Goal: Task Accomplishment & Management: Manage account settings

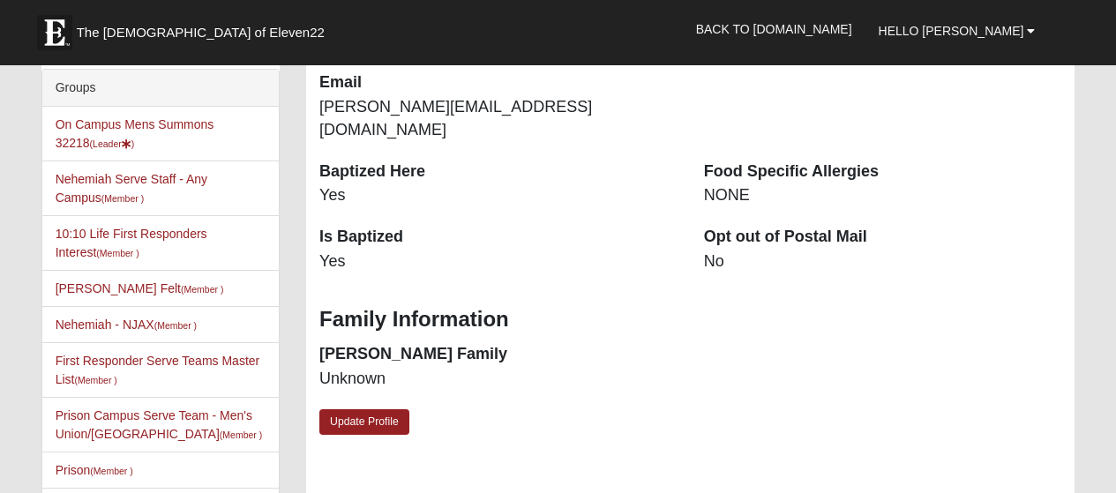
scroll to position [439, 0]
click at [214, 124] on link "On Campus Mens Summons 32218 (Leader )" at bounding box center [135, 133] width 159 height 33
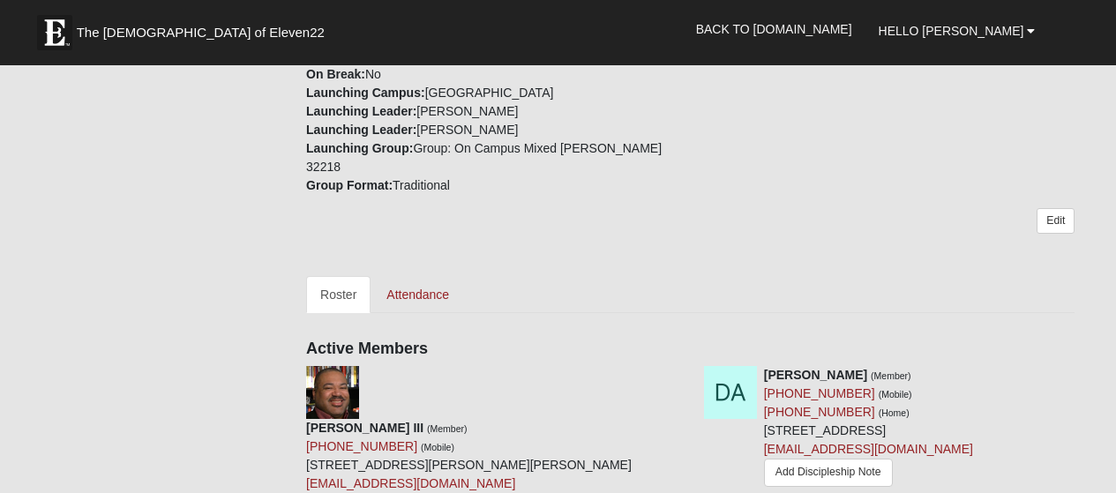
scroll to position [673, 0]
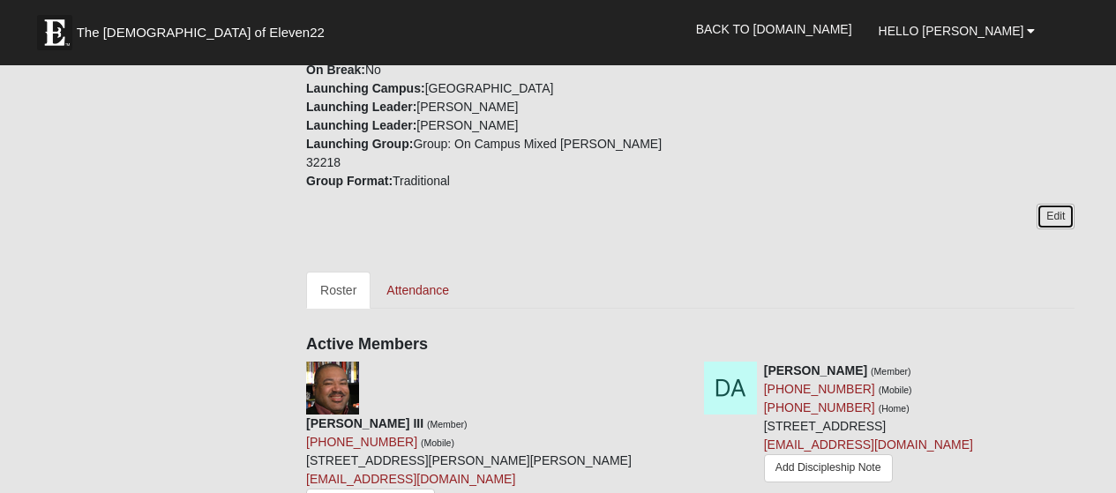
click at [1060, 204] on link "Edit" at bounding box center [1055, 217] width 38 height 26
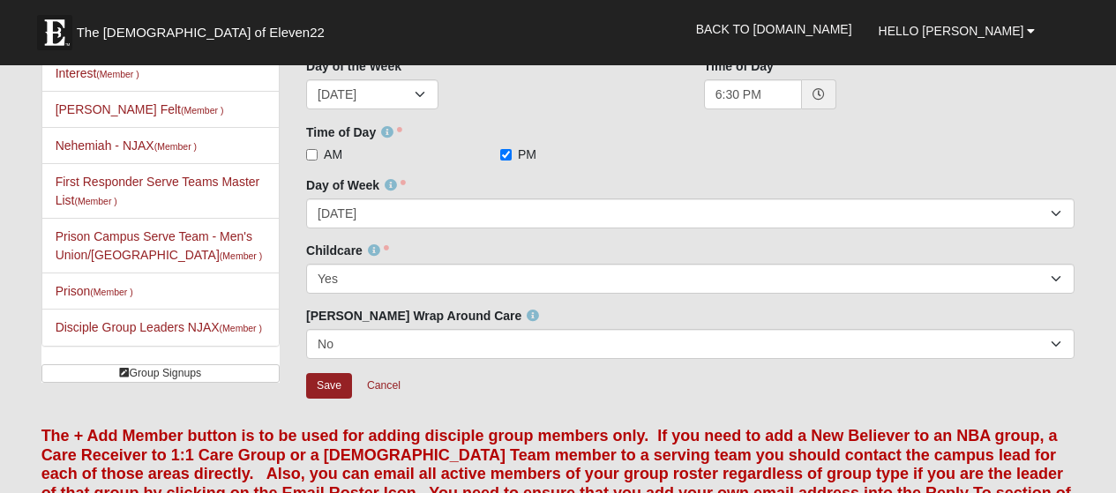
scroll to position [277, 0]
click at [403, 383] on link "Cancel" at bounding box center [383, 384] width 56 height 27
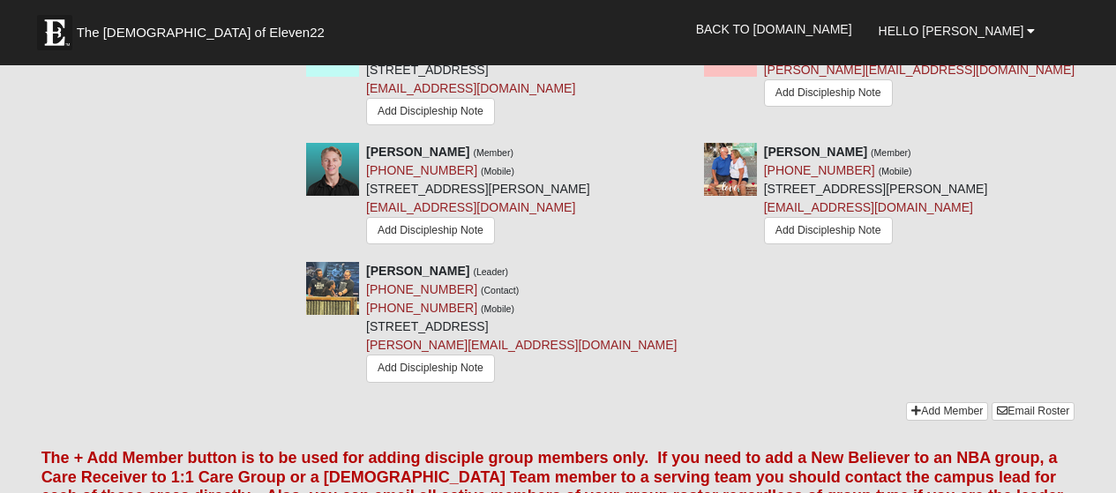
scroll to position [1931, 0]
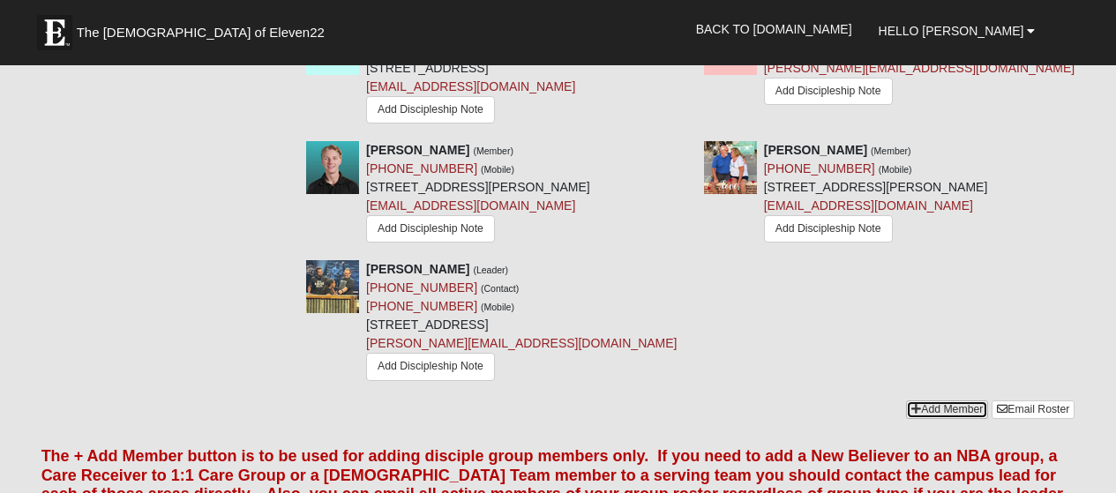
click at [949, 400] on link "Add Member" at bounding box center [947, 409] width 82 height 19
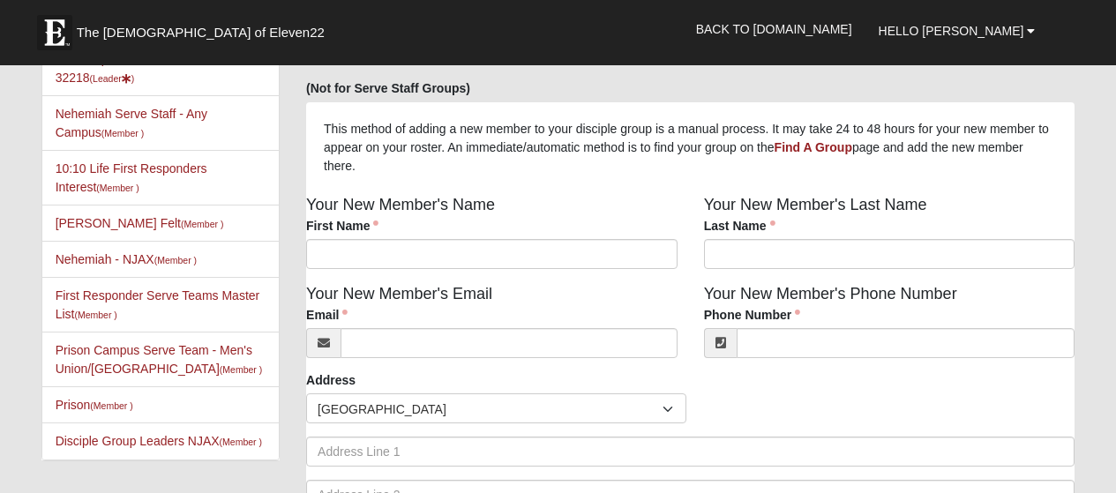
scroll to position [75, 0]
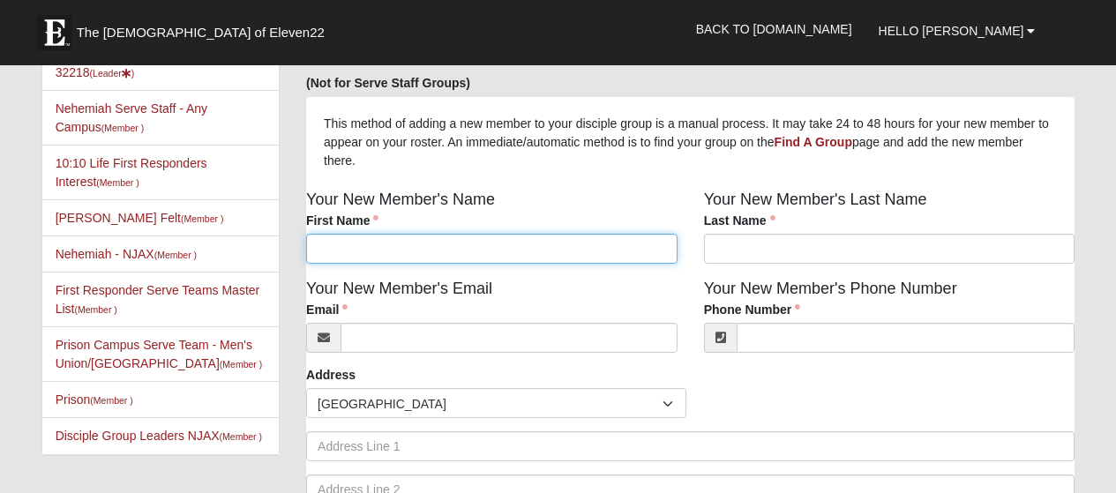
click at [628, 253] on input "First Name" at bounding box center [491, 249] width 371 height 30
type input "Trip"
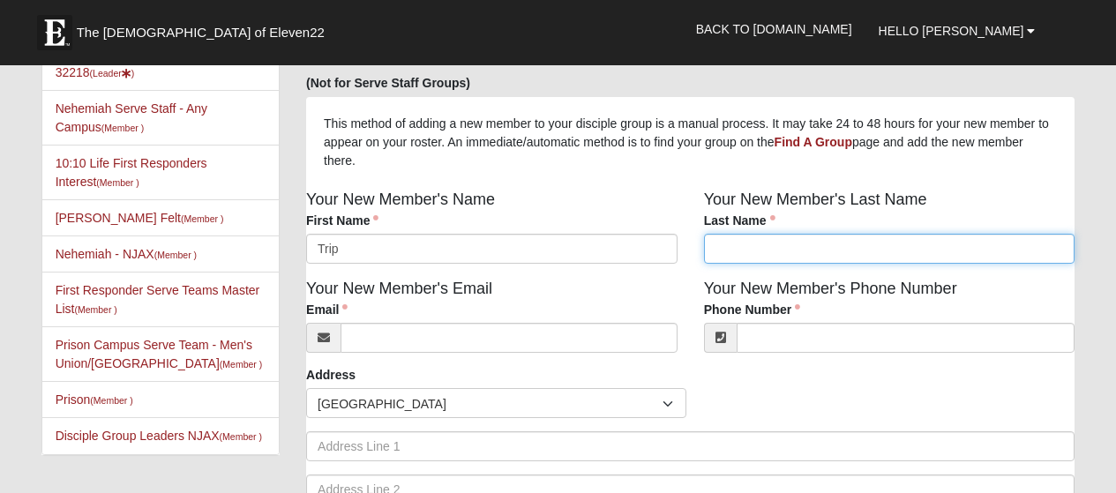
click at [823, 248] on input "Last Name" at bounding box center [889, 249] width 371 height 30
type input "Rice"
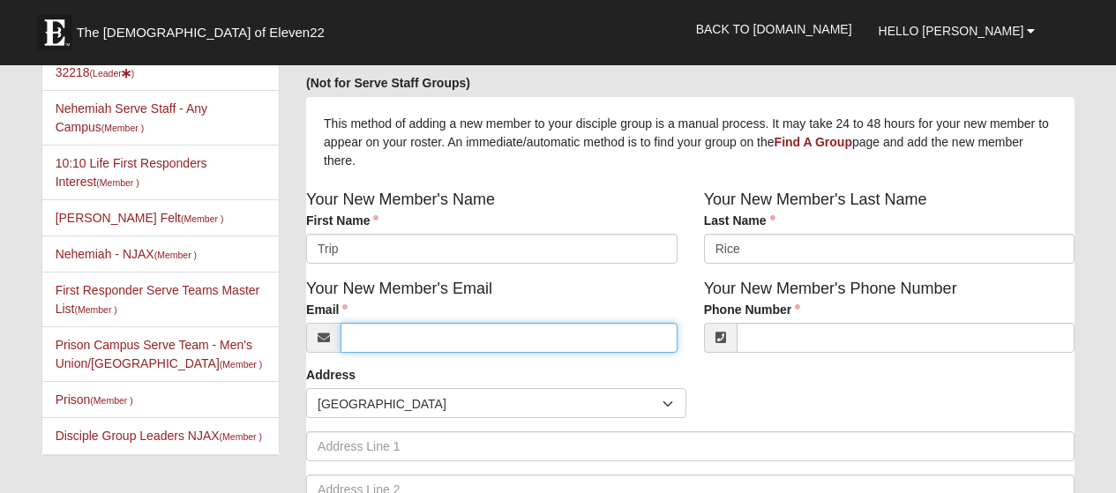
click at [660, 347] on input "Email" at bounding box center [508, 338] width 337 height 30
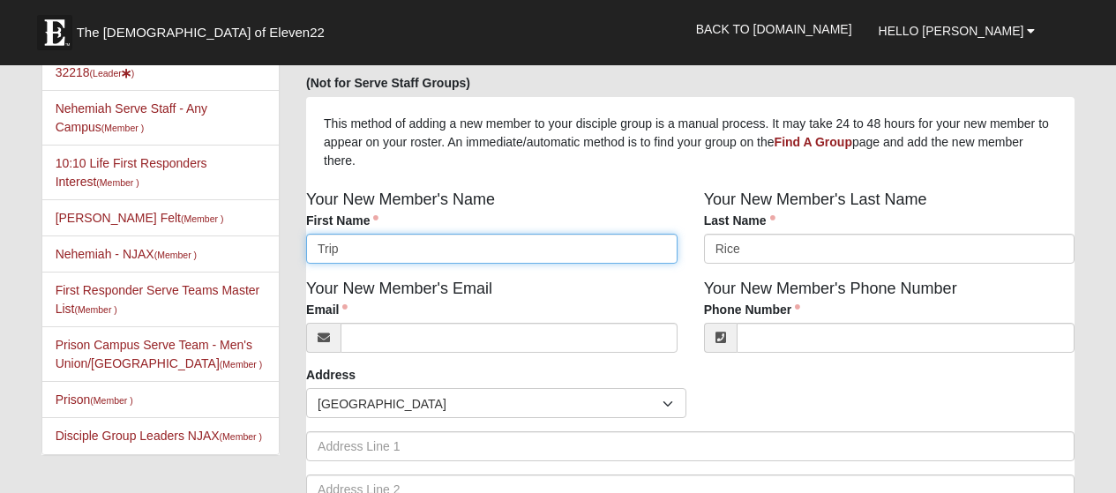
drag, startPoint x: 401, startPoint y: 258, endPoint x: 274, endPoint y: 254, distance: 127.1
click at [274, 254] on div "Groups On Campus Mens Summons 32218 (Leader ) Nehemiah Serve Staff - Any Campus…" at bounding box center [558, 316] width 1060 height 637
type input "Michael"
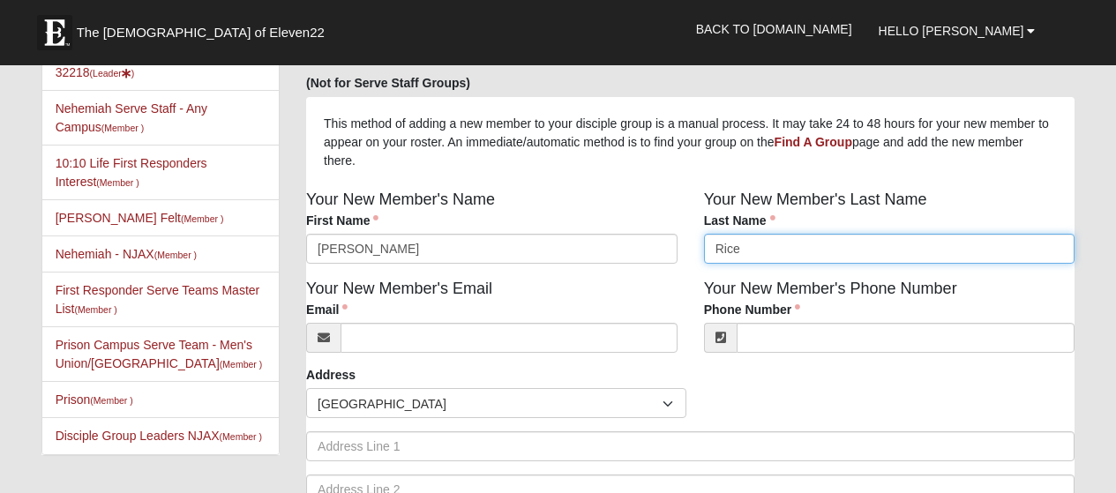
drag, startPoint x: 759, startPoint y: 262, endPoint x: 632, endPoint y: 239, distance: 129.1
click at [632, 239] on div "Your New Member's Name First Name Michael First Name is required. Your New Memb…" at bounding box center [690, 232] width 795 height 89
type input "Cibene"
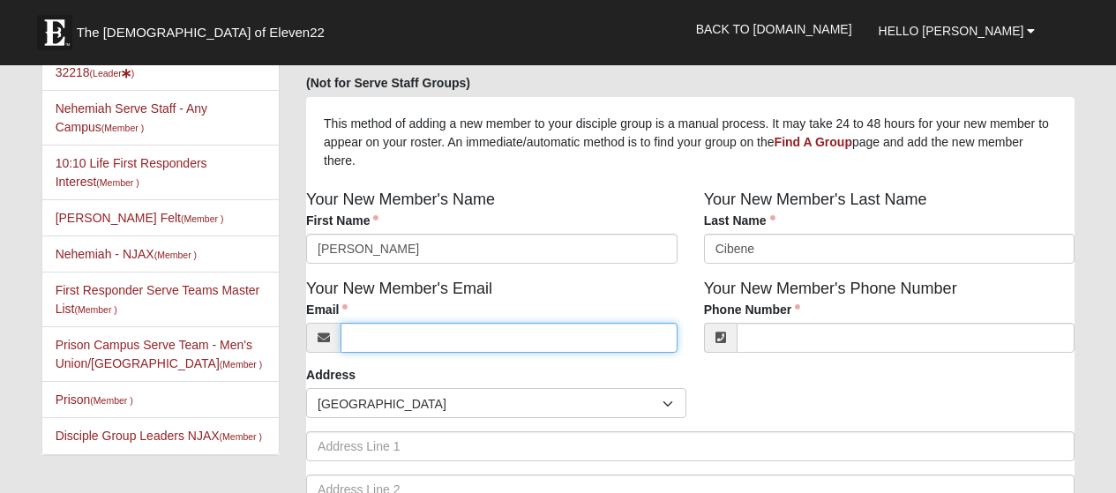
click at [525, 340] on input "Email" at bounding box center [508, 338] width 337 height 30
type input "michaelcibene@gmail.com"
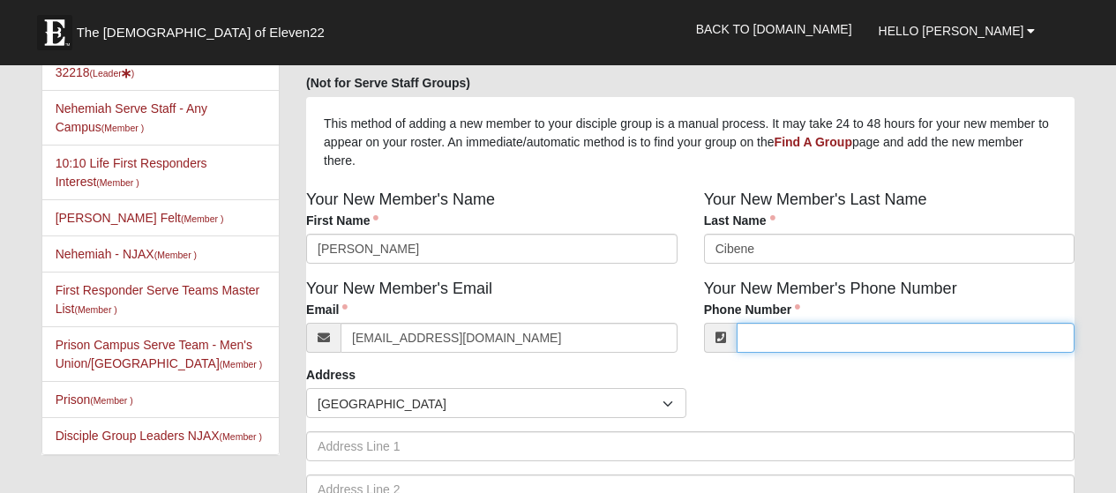
click at [825, 339] on input "Phone Number" at bounding box center [905, 338] width 339 height 30
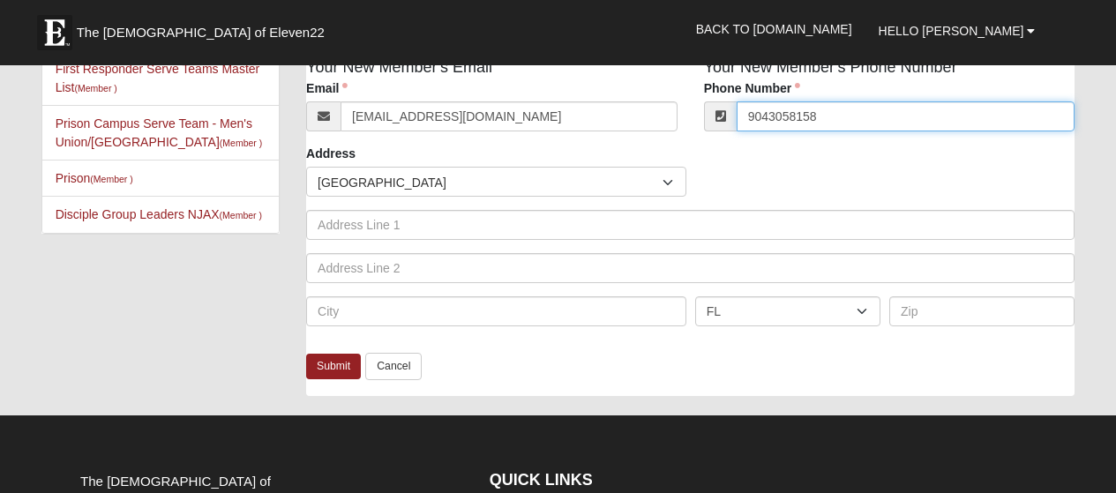
scroll to position [297, 0]
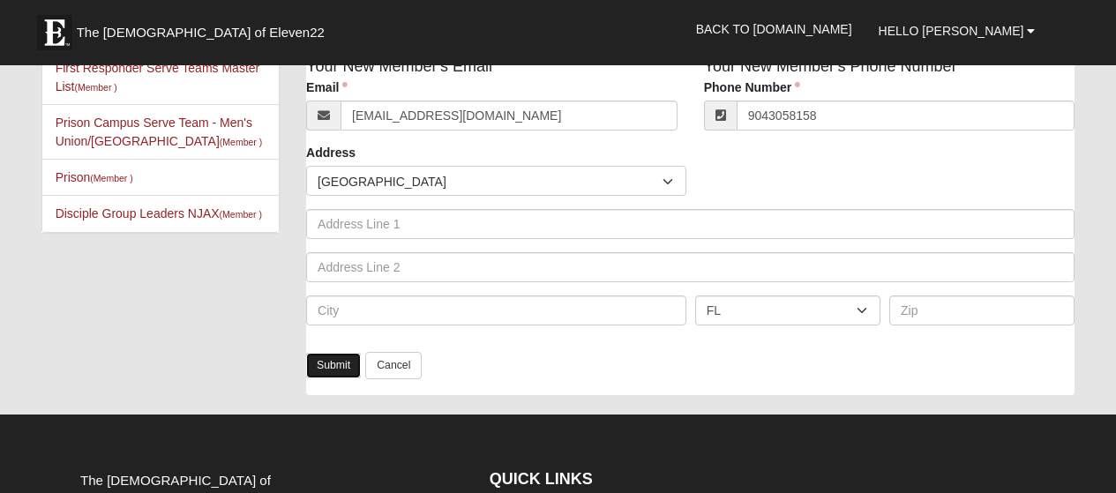
click at [325, 362] on link "Submit" at bounding box center [333, 366] width 55 height 26
type input "(904) 305-8158"
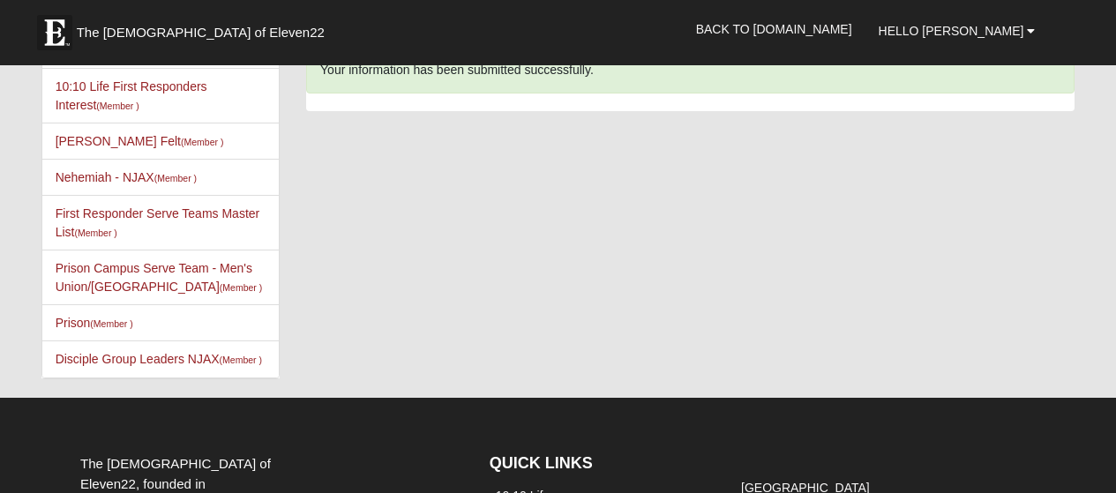
scroll to position [0, 0]
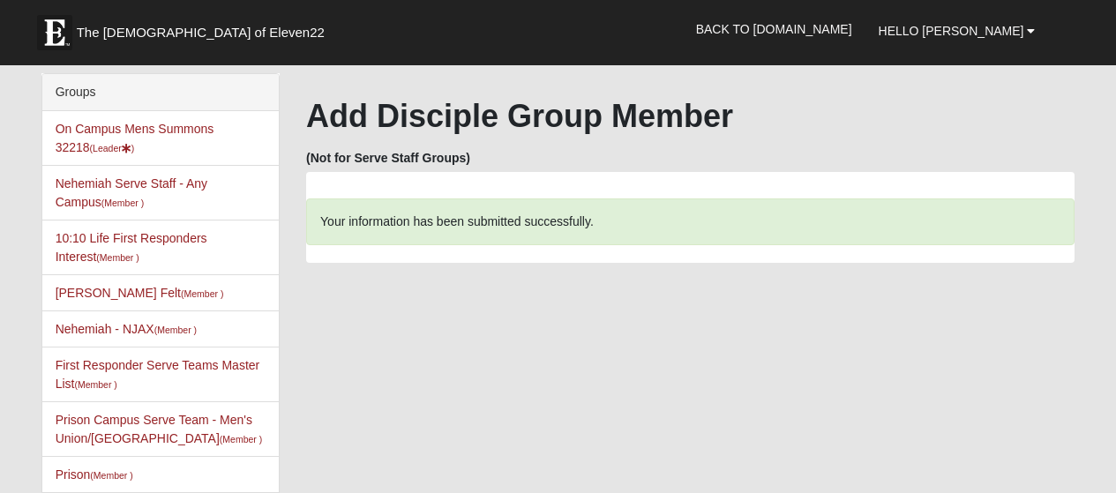
click at [990, 381] on div "Groups On Campus Mens Summons 32218 (Leader ) Nehemiah Serve Staff - Any Campus…" at bounding box center [558, 310] width 1060 height 474
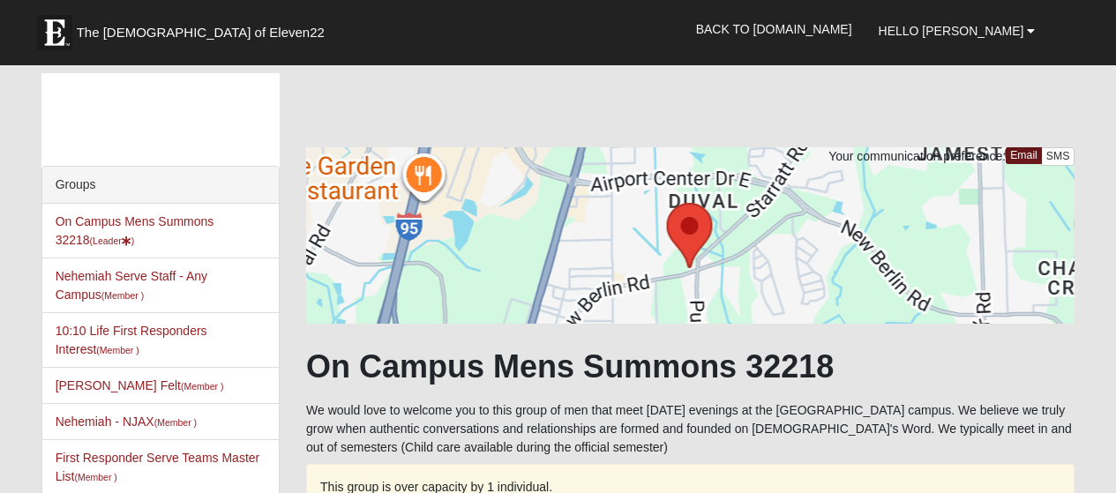
scroll to position [1931, 0]
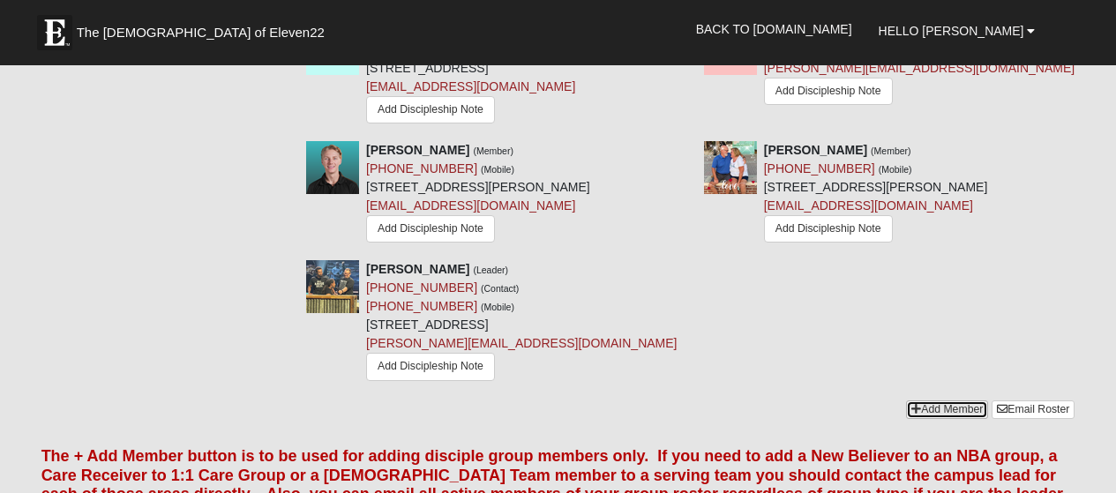
click at [948, 400] on link "Add Member" at bounding box center [947, 409] width 82 height 19
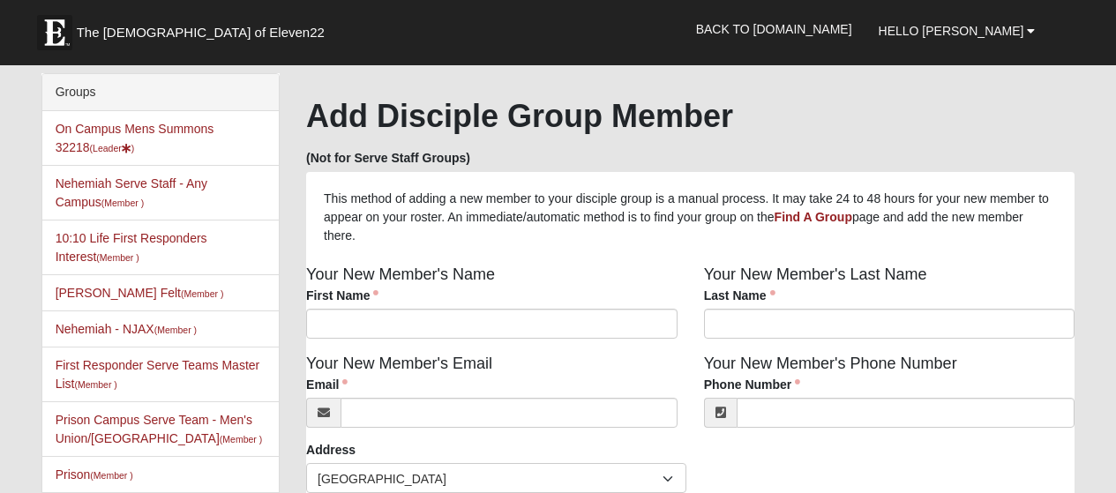
click at [592, 366] on div "Your New Member's Email Email Email address is not valid Email is required." at bounding box center [492, 396] width 398 height 89
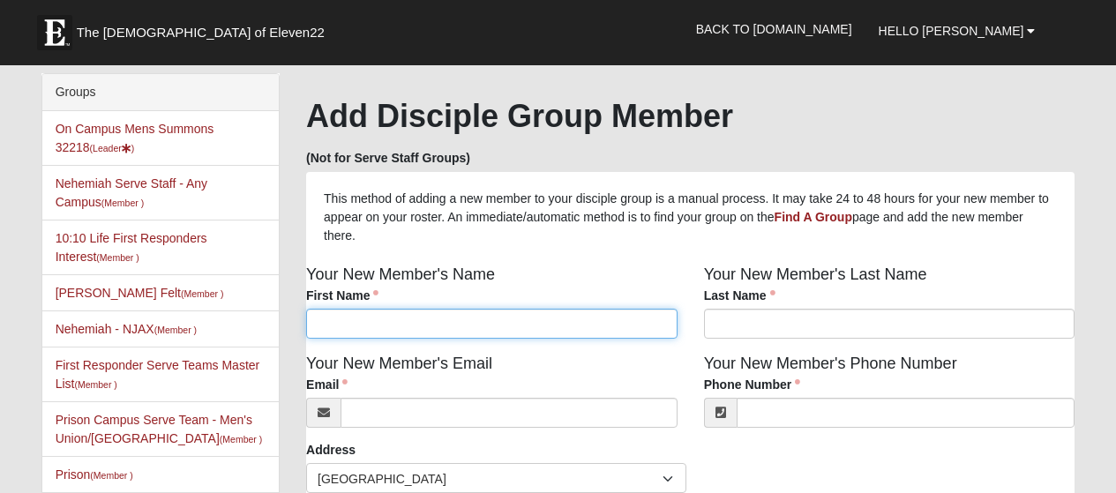
click at [584, 329] on input "First Name" at bounding box center [491, 324] width 371 height 30
type input "Trip"
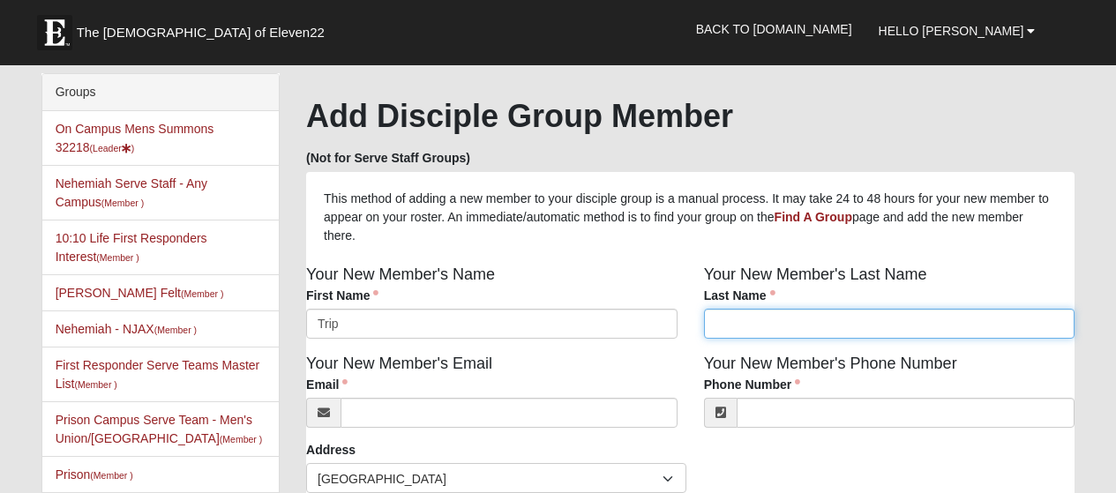
click at [848, 326] on input "Last Name" at bounding box center [889, 324] width 371 height 30
type input "Rice"
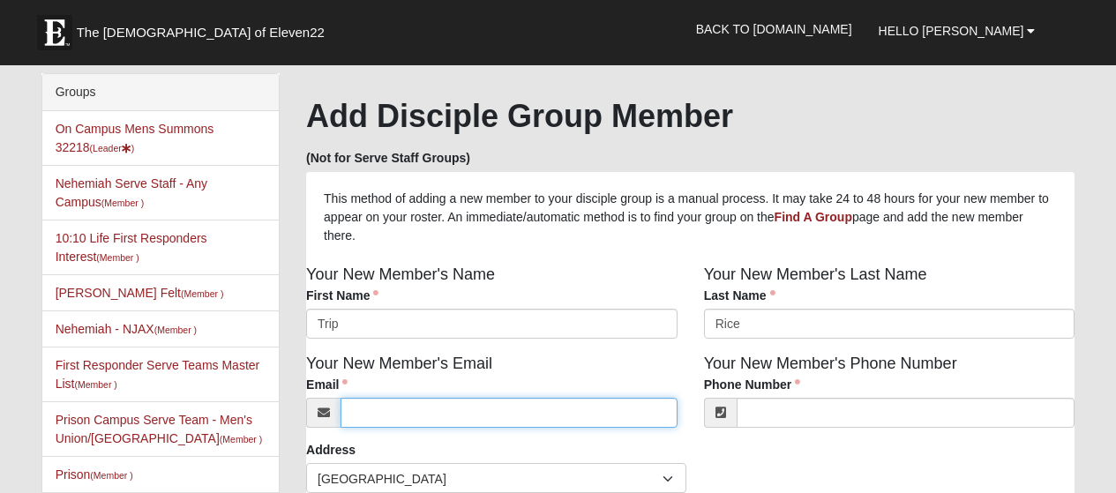
click at [554, 418] on input "Email" at bounding box center [508, 413] width 337 height 30
type input "triprice77@gmail.com"
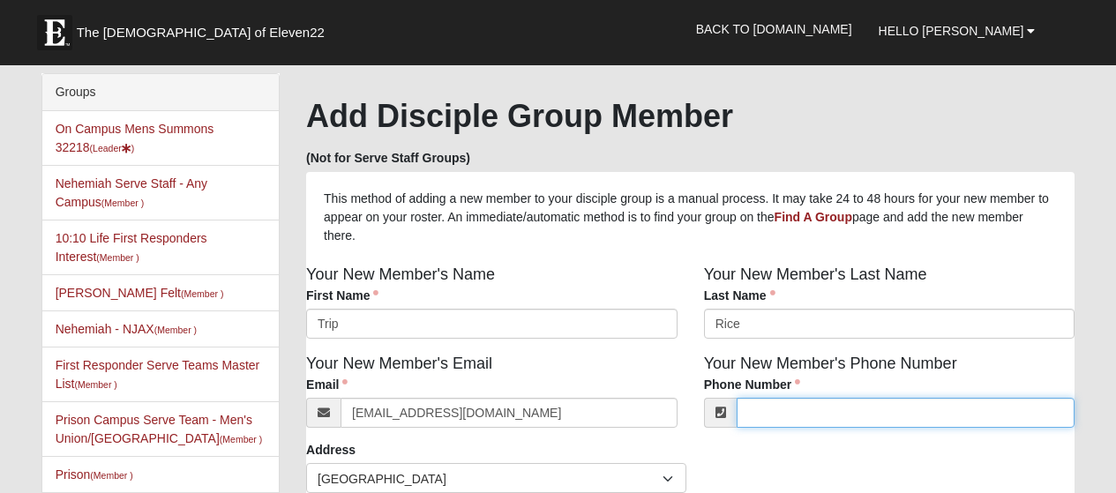
click at [964, 415] on input "Phone Number" at bounding box center [905, 413] width 339 height 30
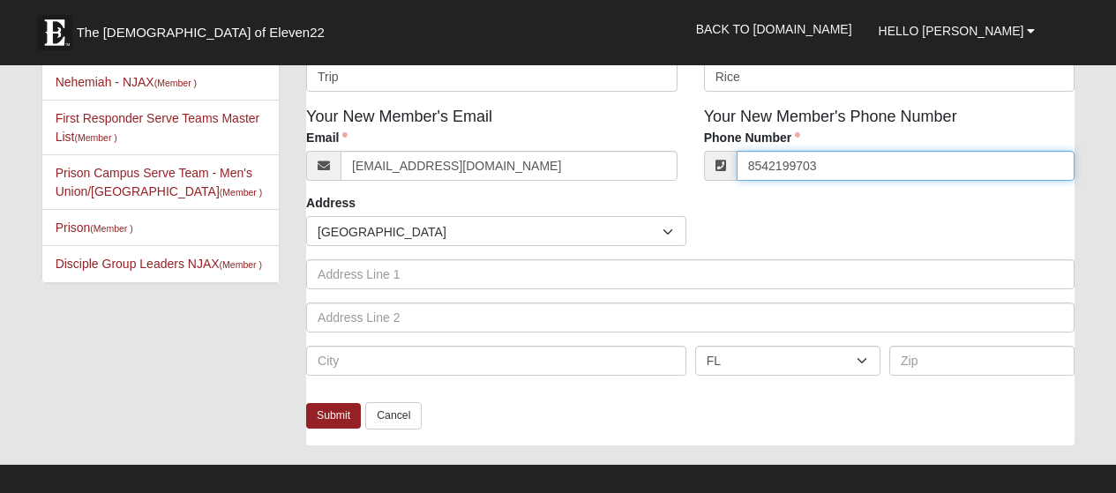
scroll to position [264, 0]
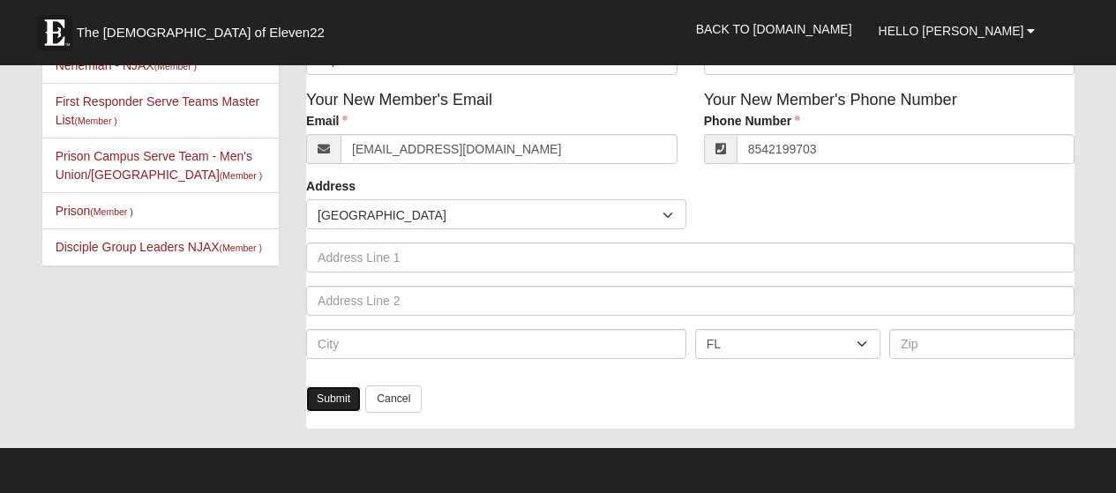
click at [334, 397] on link "Submit" at bounding box center [333, 399] width 55 height 26
type input "(854) 219-9703"
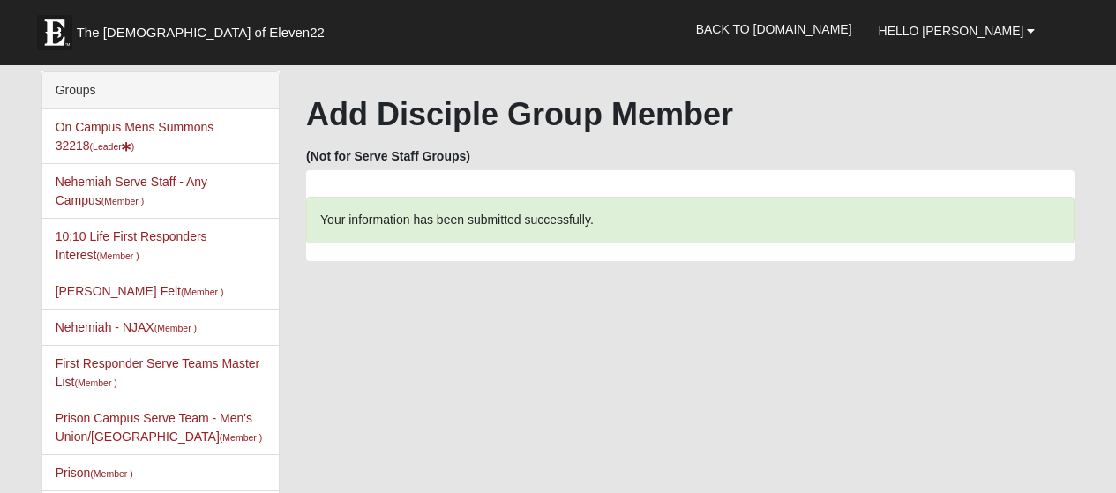
scroll to position [0, 0]
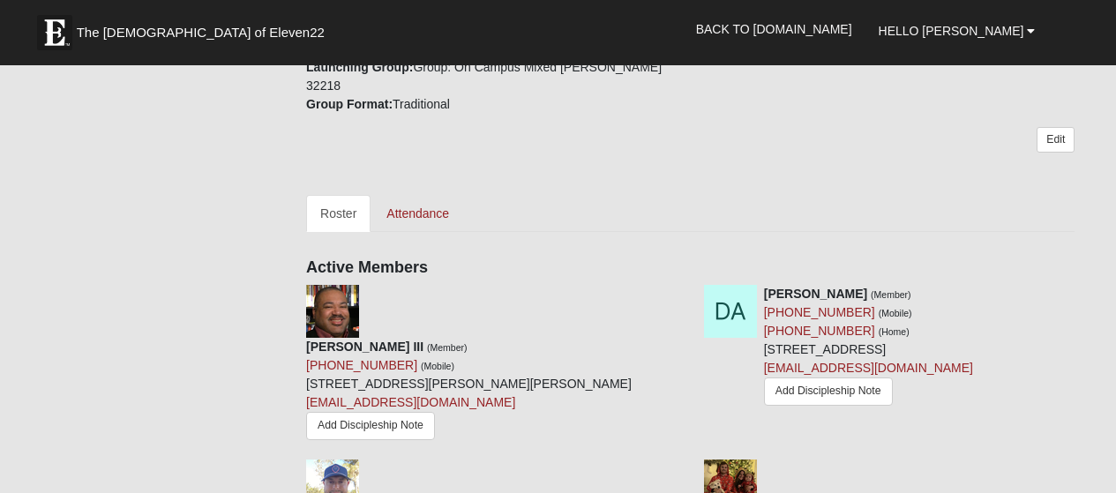
scroll to position [745, 0]
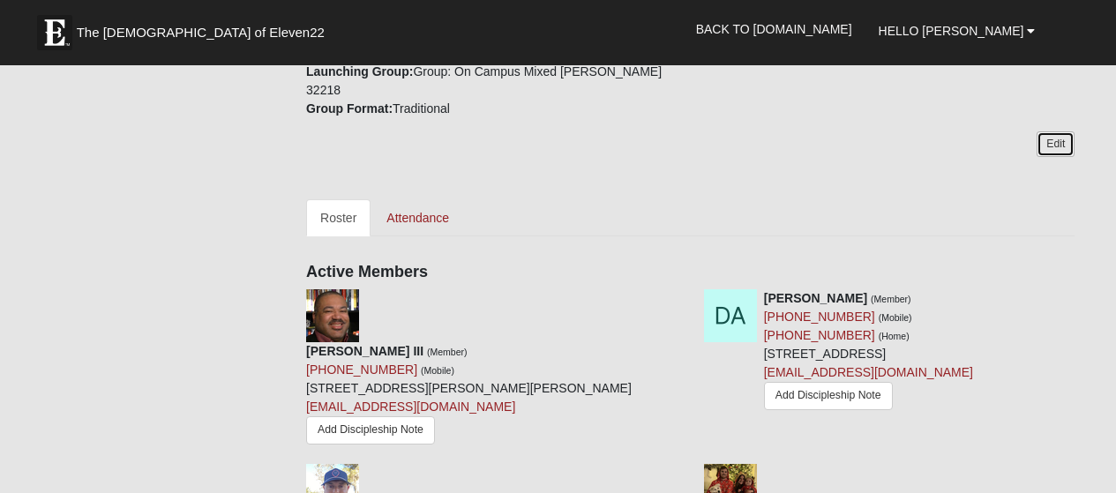
click at [1056, 131] on link "Edit" at bounding box center [1055, 144] width 38 height 26
click at [1055, 131] on link "Edit" at bounding box center [1055, 144] width 38 height 26
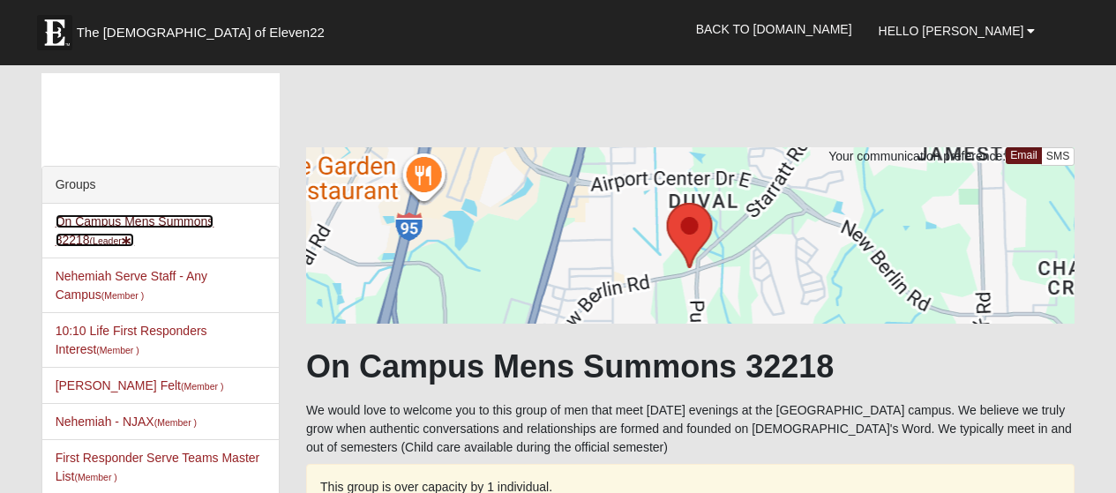
click at [214, 217] on link "On Campus Mens Summons 32218 (Leader )" at bounding box center [135, 230] width 159 height 33
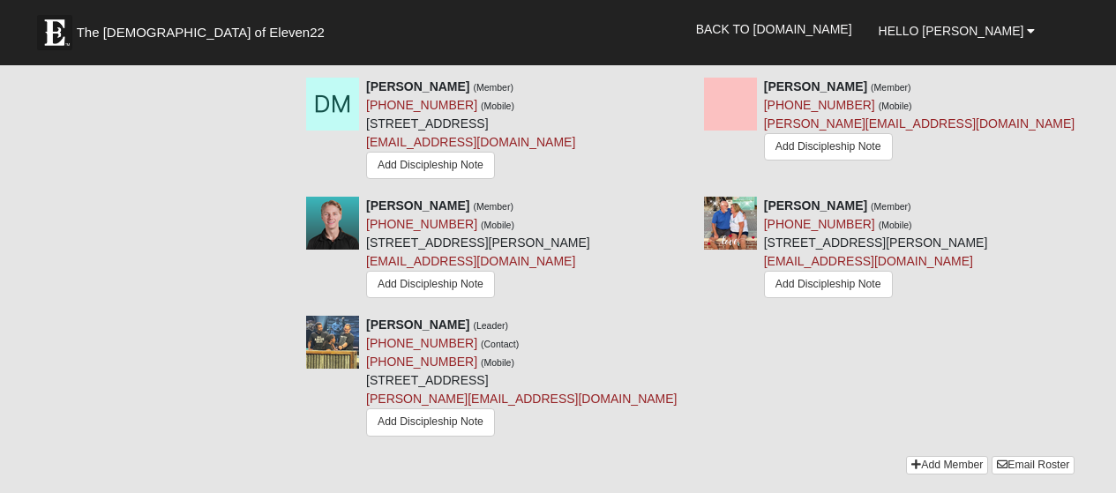
scroll to position [1878, 0]
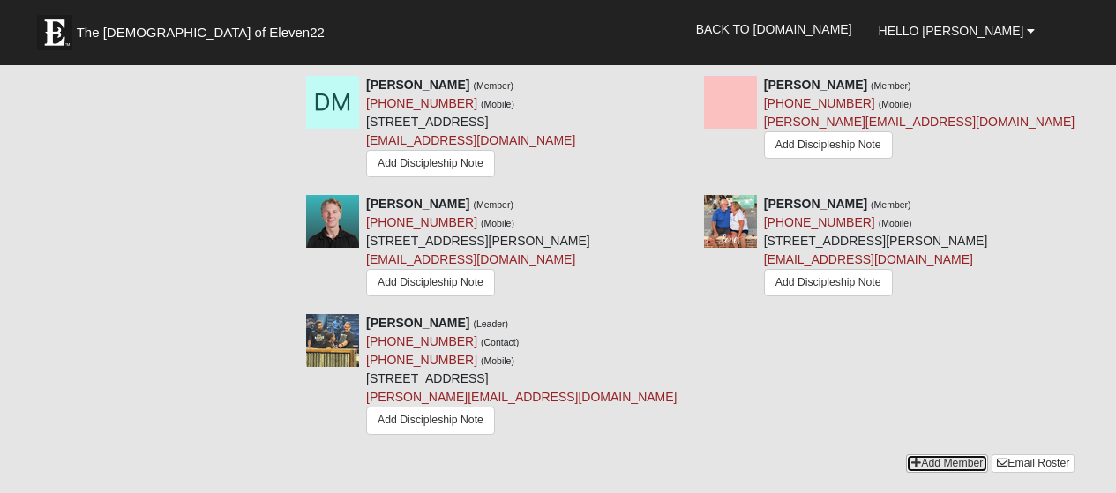
click at [940, 454] on link "Add Member" at bounding box center [947, 463] width 82 height 19
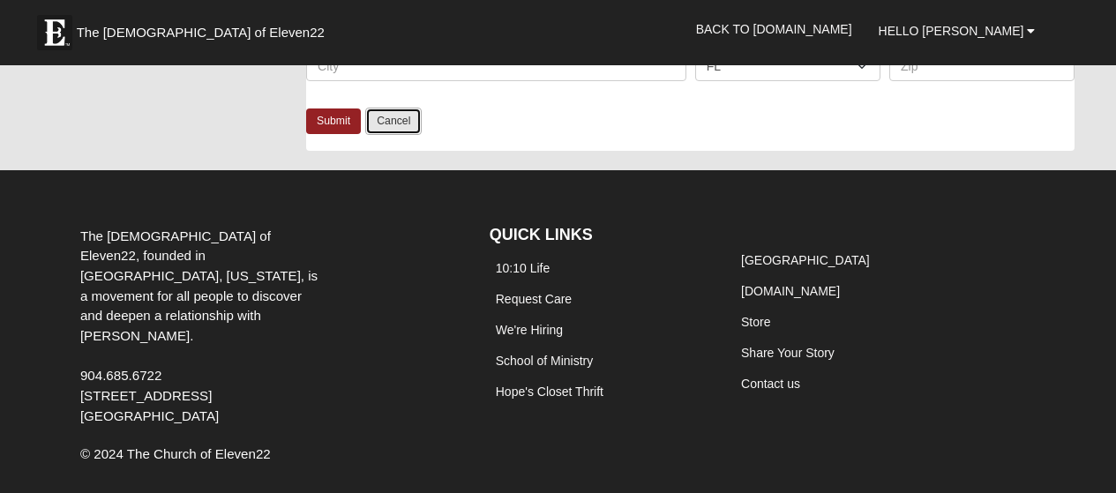
click at [388, 122] on link "Cancel" at bounding box center [393, 121] width 56 height 27
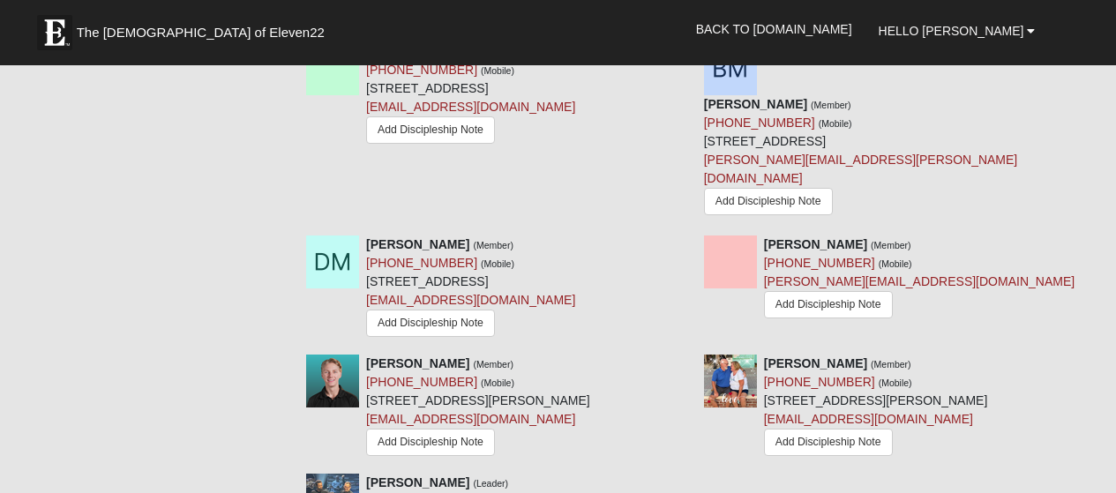
scroll to position [1718, 0]
click at [437, 375] on link "[PHONE_NUMBER]" at bounding box center [421, 382] width 111 height 14
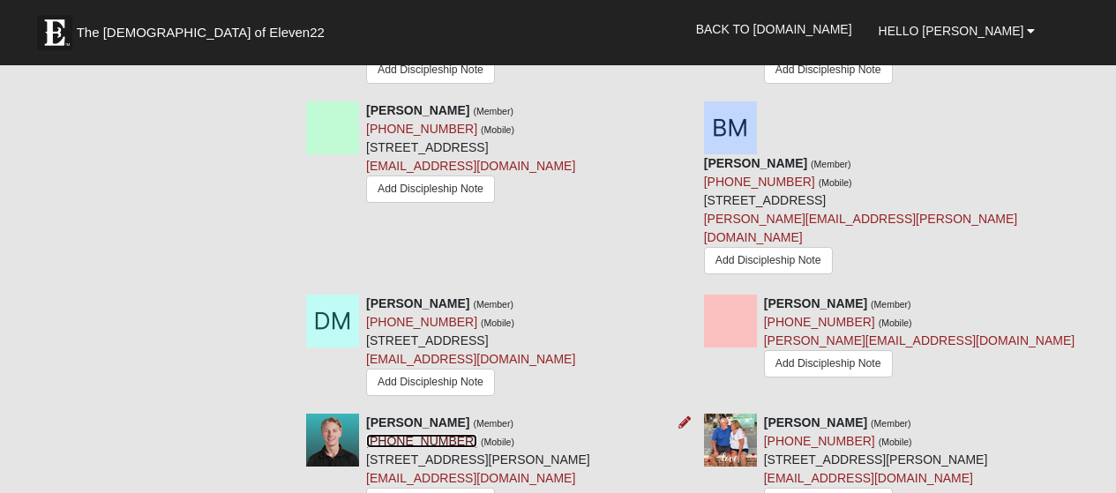
scroll to position [1623, 0]
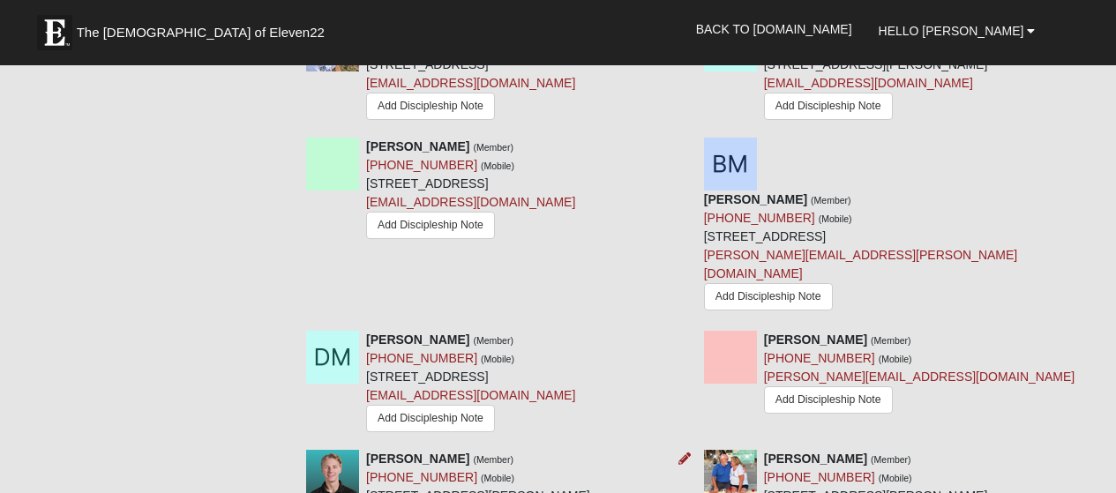
click at [346, 450] on img at bounding box center [332, 476] width 53 height 53
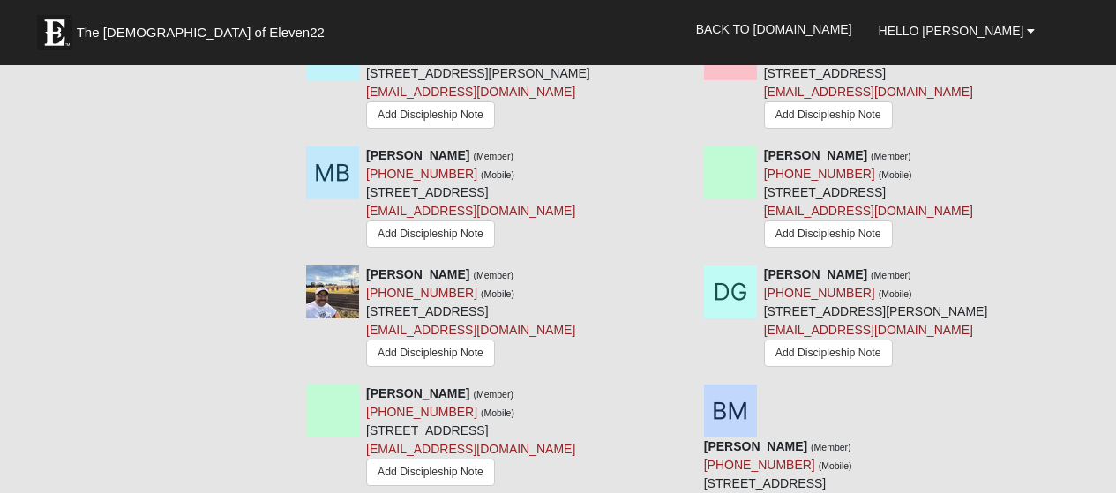
scroll to position [1371, 0]
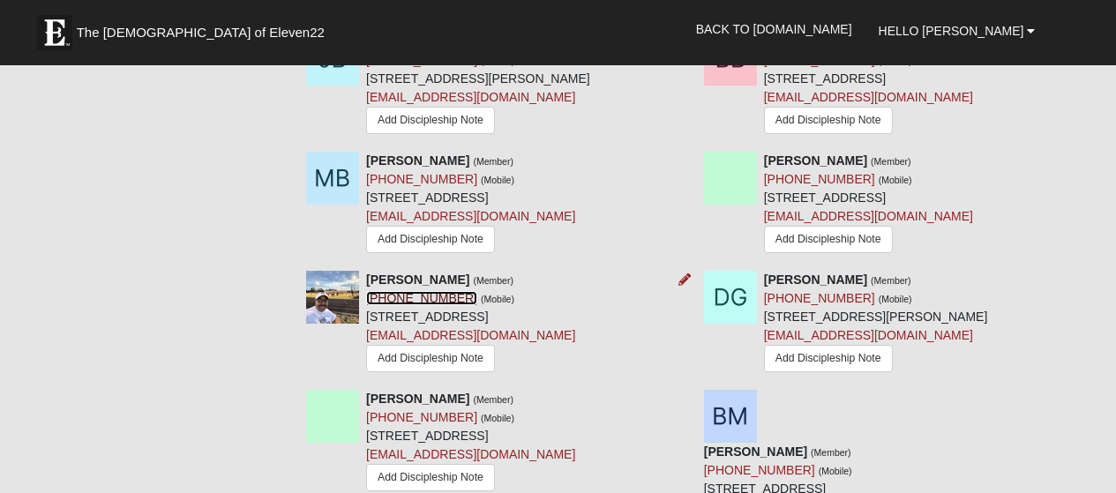
click at [439, 291] on link "(904) 860-4799" at bounding box center [421, 298] width 111 height 14
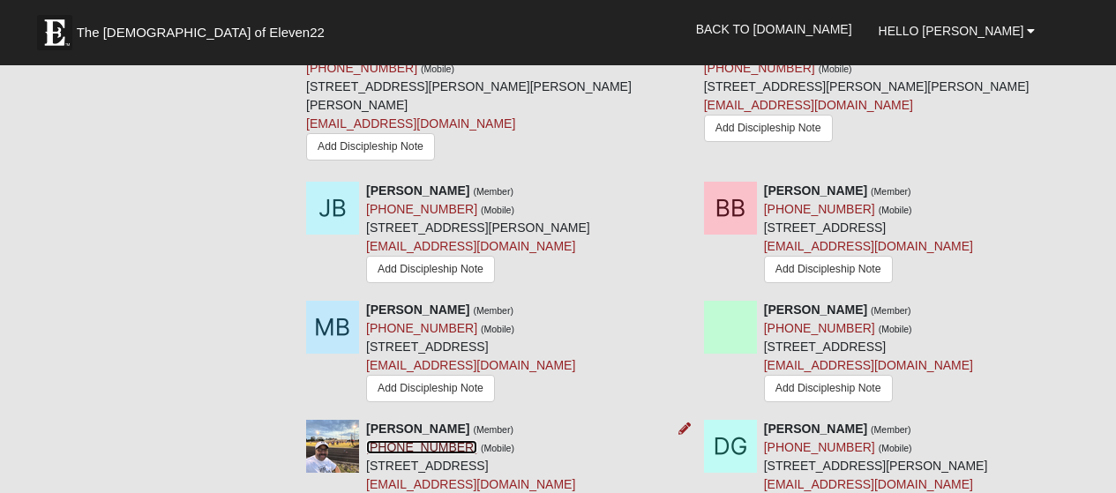
scroll to position [1221, 0]
click at [691, 421] on div "David Greco (Member) (904) 655-4429 (Mobile) 8110 Harding Ave Jacksonville, FL …" at bounding box center [890, 474] width 398 height 106
click at [687, 304] on icon at bounding box center [684, 310] width 12 height 12
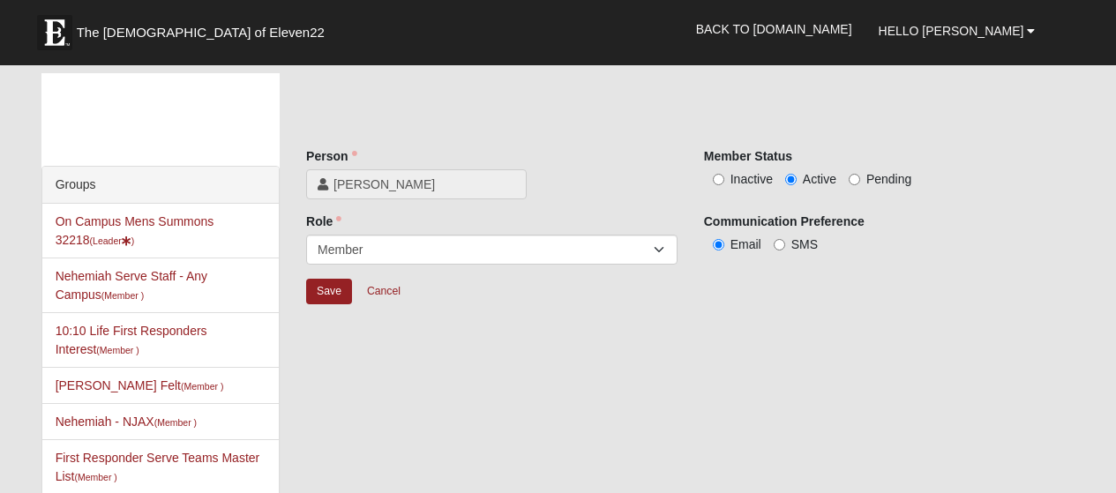
click at [979, 319] on div "Save Cancel" at bounding box center [690, 299] width 768 height 43
click at [392, 295] on link "Cancel" at bounding box center [383, 291] width 56 height 27
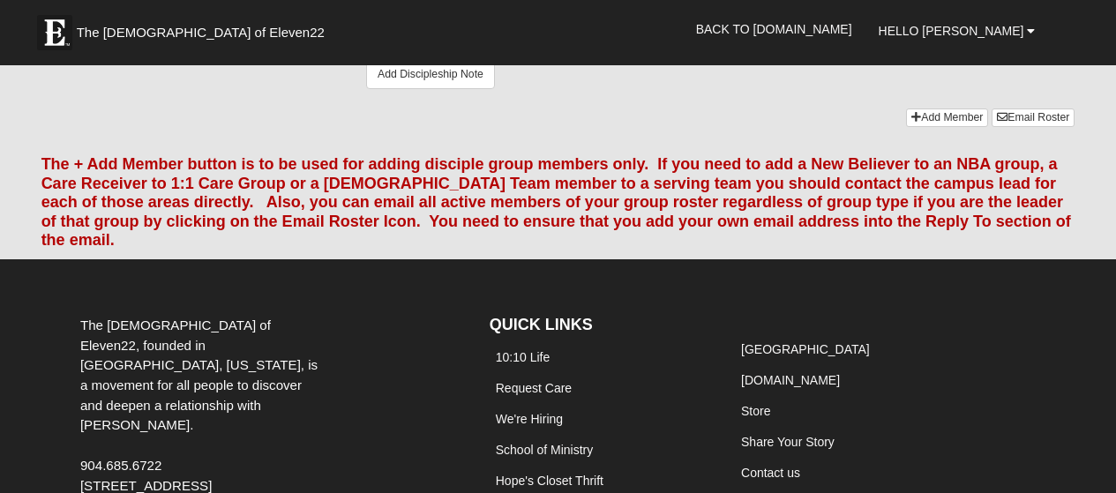
scroll to position [2238, 0]
